Goal: Task Accomplishment & Management: Complete application form

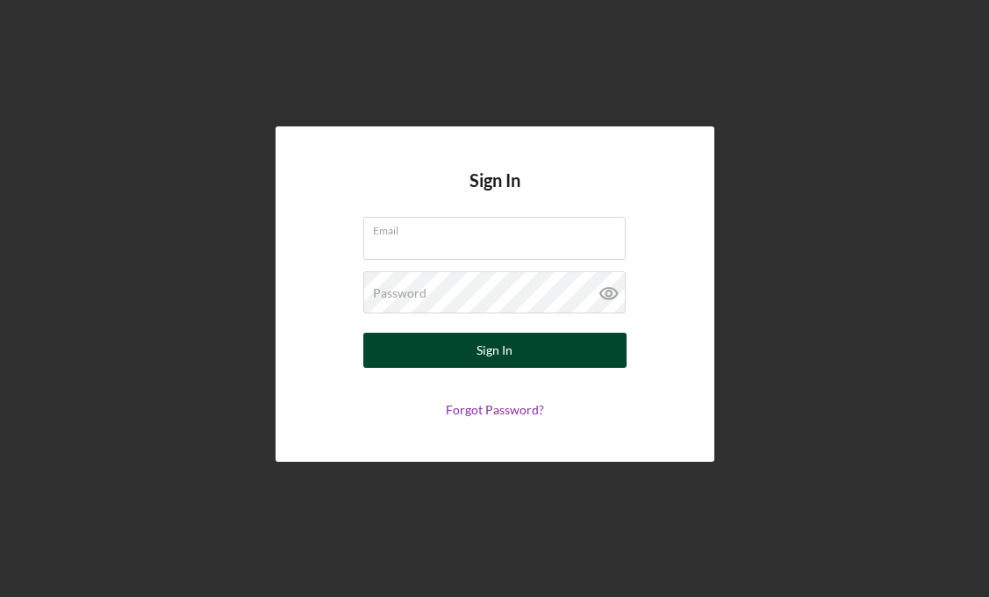
type input "[EMAIL_ADDRESS][DOMAIN_NAME]"
click at [516, 357] on button "Sign In" at bounding box center [494, 350] width 263 height 35
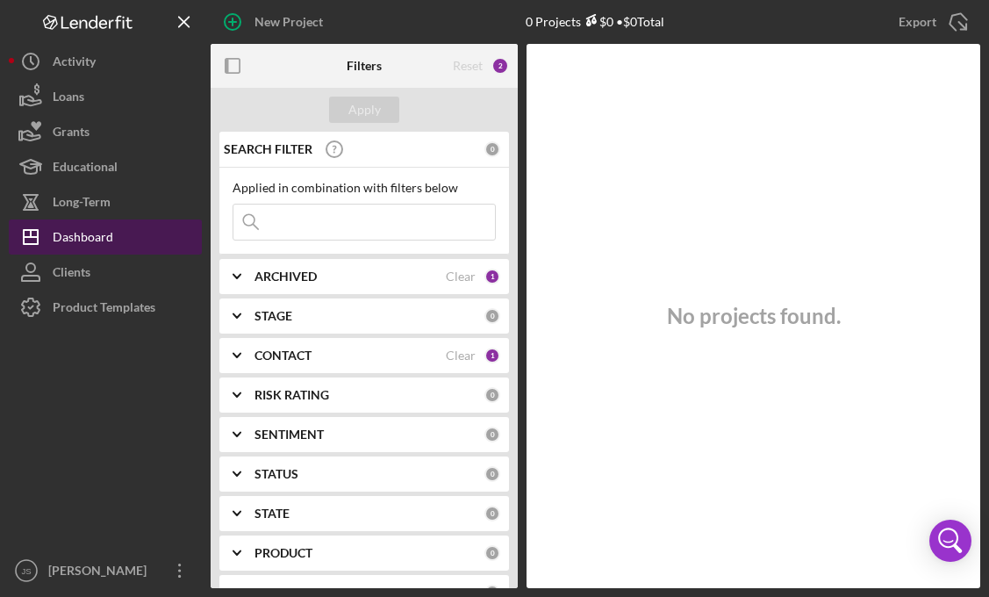
click at [119, 237] on button "Icon/Dashboard Dashboard" at bounding box center [105, 236] width 193 height 35
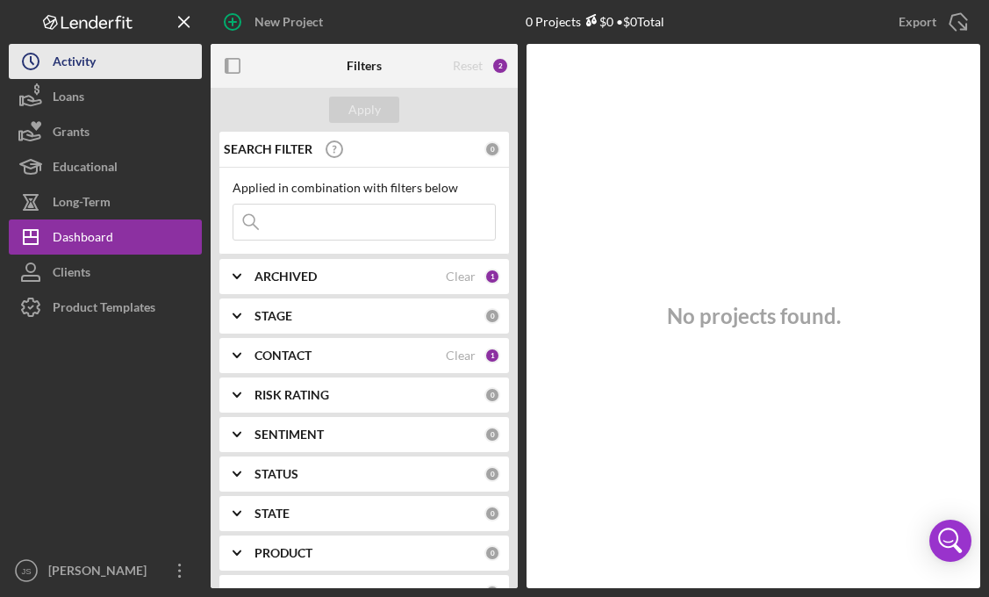
click at [82, 68] on div "Activity" at bounding box center [74, 63] width 43 height 39
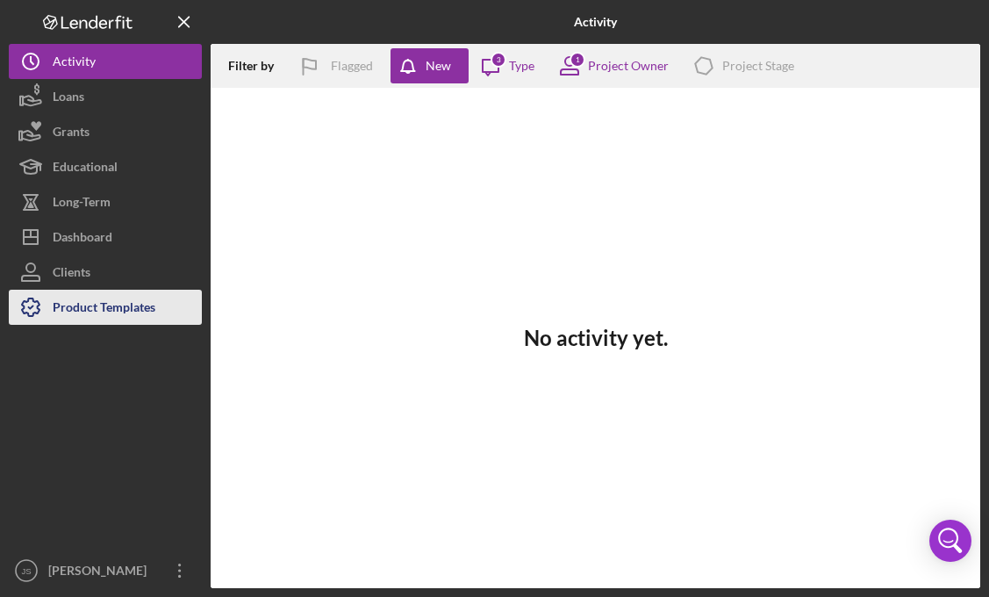
click at [82, 301] on div "Product Templates" at bounding box center [104, 309] width 103 height 39
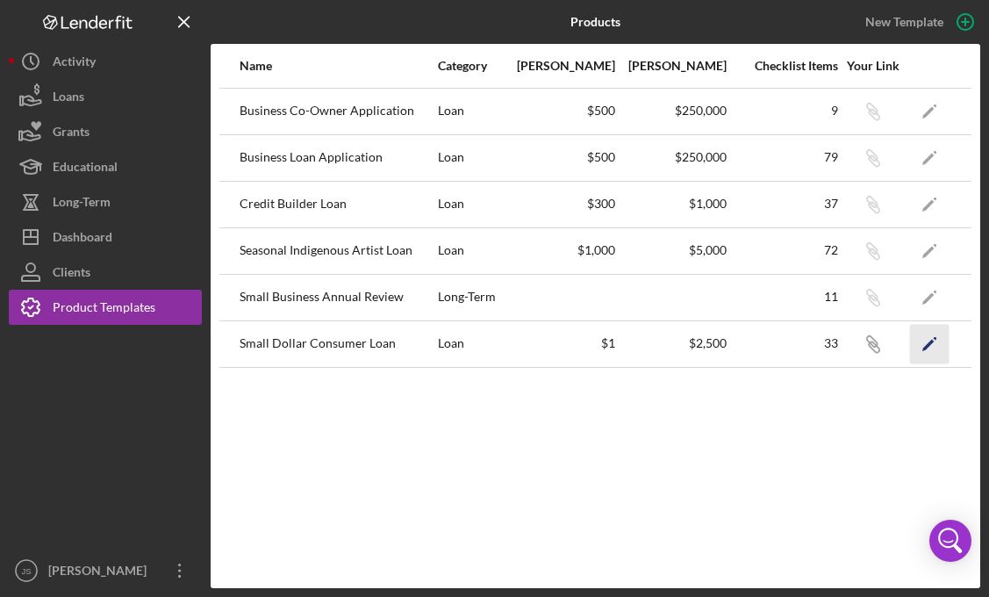
click at [926, 347] on polygon "button" at bounding box center [928, 345] width 12 height 12
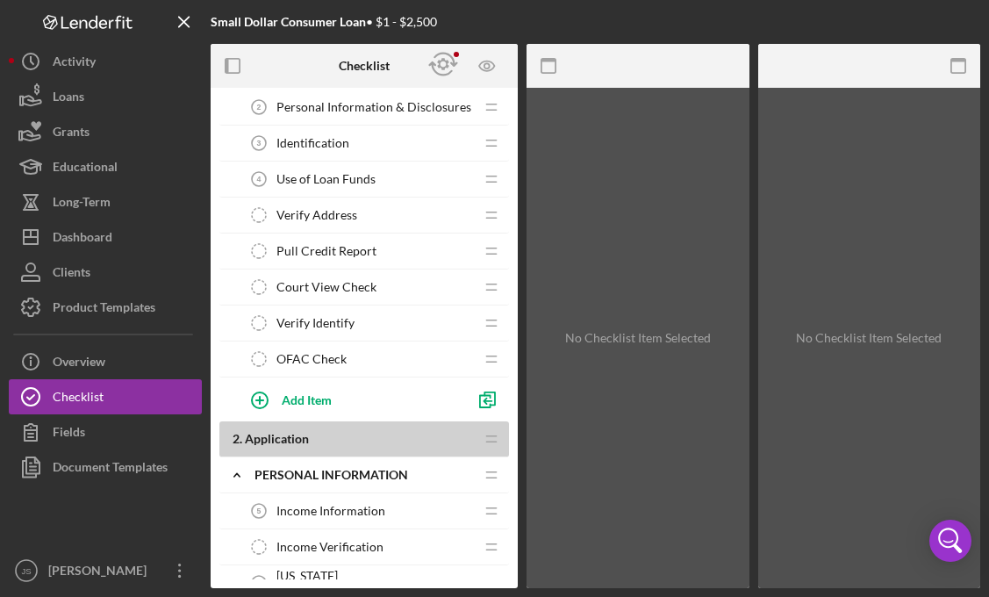
scroll to position [351, 0]
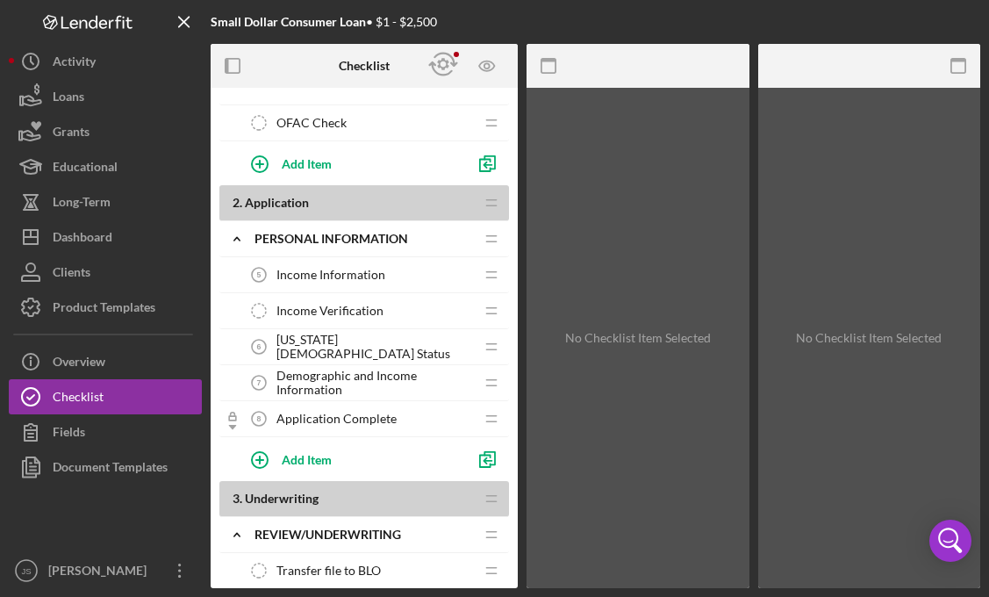
click at [347, 344] on span "[US_STATE][DEMOGRAPHIC_DATA] Status" at bounding box center [374, 347] width 197 height 28
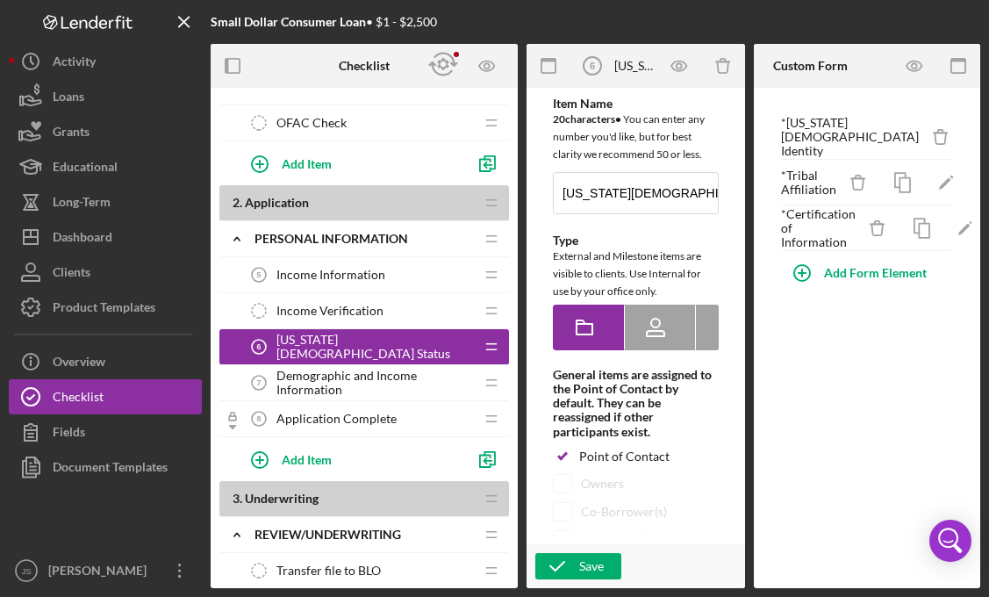
type textarea "<div>Please complete the form above.</div>"
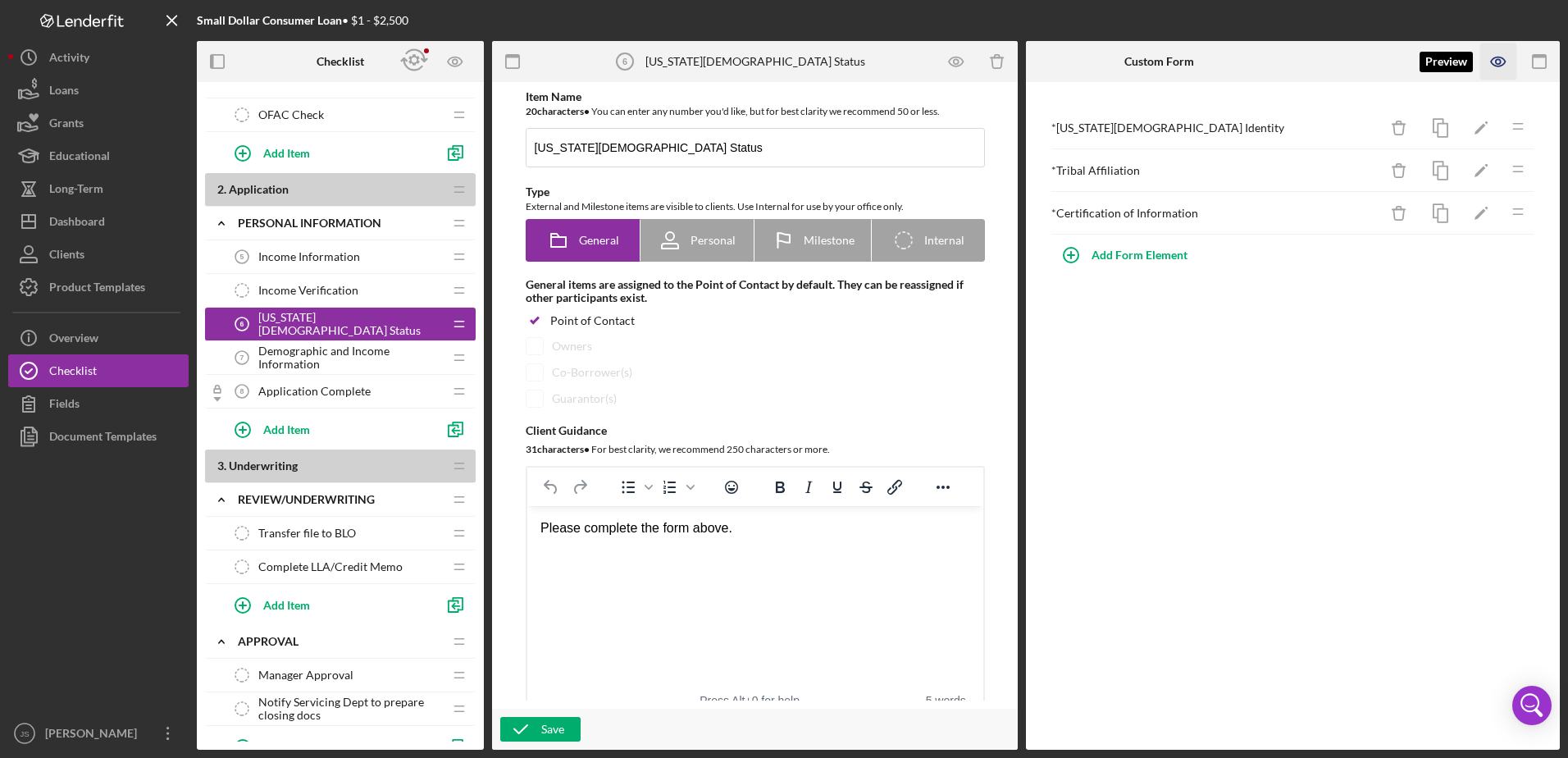
click at [923, 62] on icon "button" at bounding box center [1498, 62] width 36 height 36
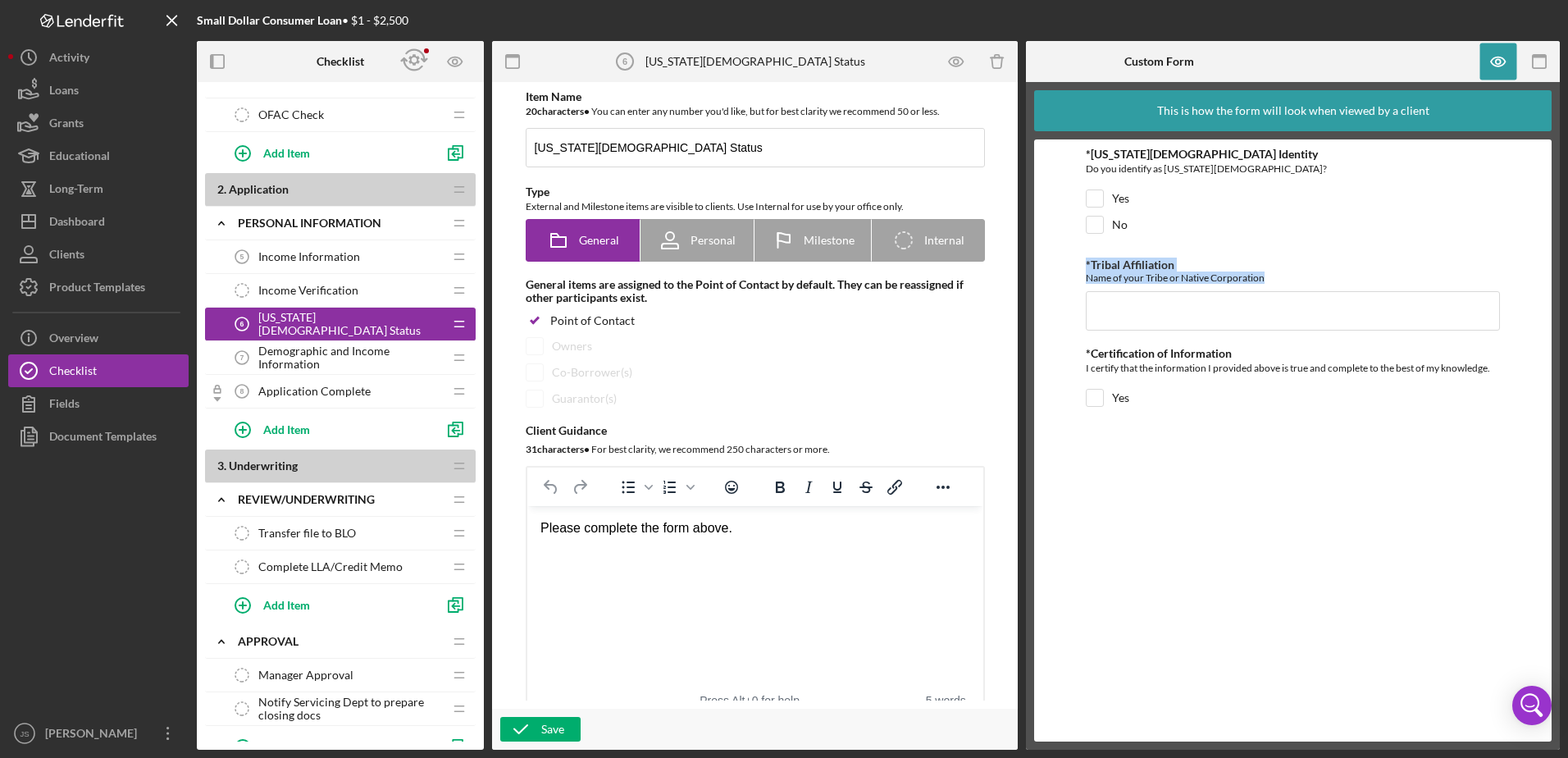
drag, startPoint x: 1276, startPoint y: 274, endPoint x: 1077, endPoint y: 270, distance: 199.0
click at [923, 270] on form "*[US_STATE][DEMOGRAPHIC_DATA] Identity Do you identify as [US_STATE][DEMOGRAPHI…" at bounding box center [1293, 440] width 518 height 602
drag, startPoint x: 1077, startPoint y: 270, endPoint x: 1127, endPoint y: 267, distance: 50.1
copy div "*Tribal Affiliation Name of your Tribe or Native Corporation"
